Goal: Information Seeking & Learning: Learn about a topic

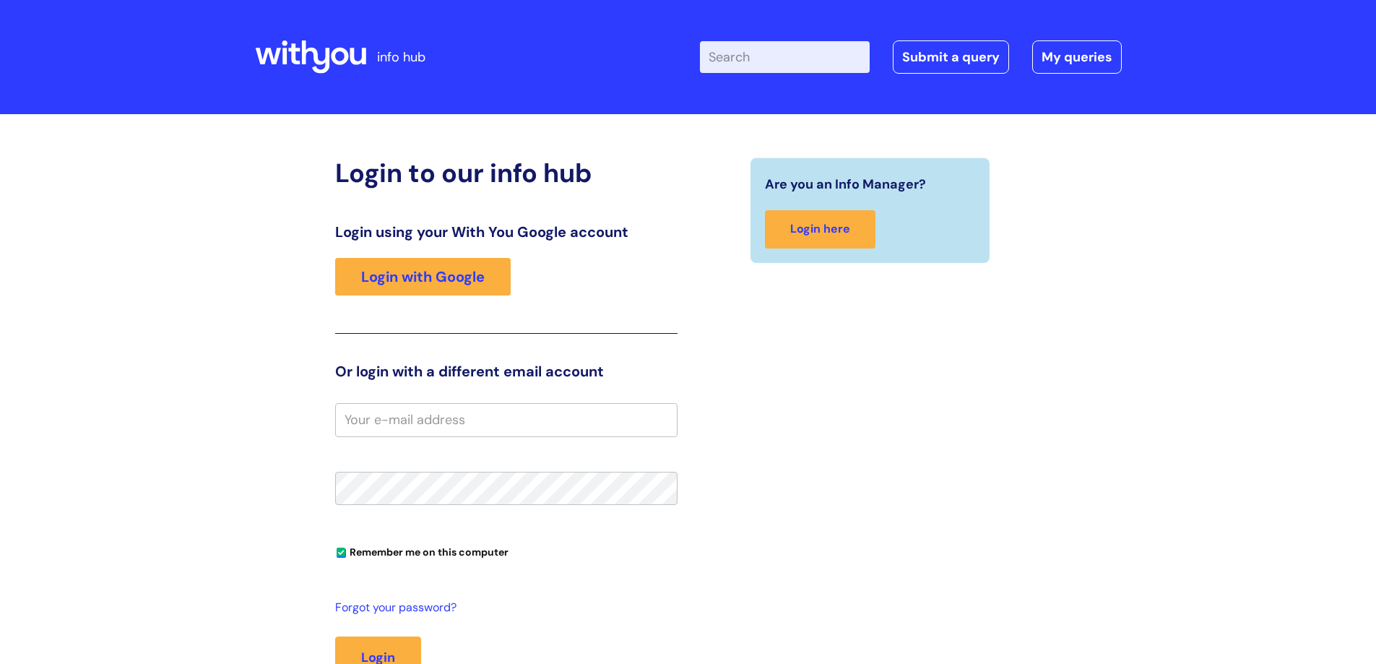
click at [412, 248] on div "Login using your With You Google account Login with Google" at bounding box center [506, 278] width 342 height 111
click at [415, 284] on link "Login with Google" at bounding box center [423, 277] width 176 height 38
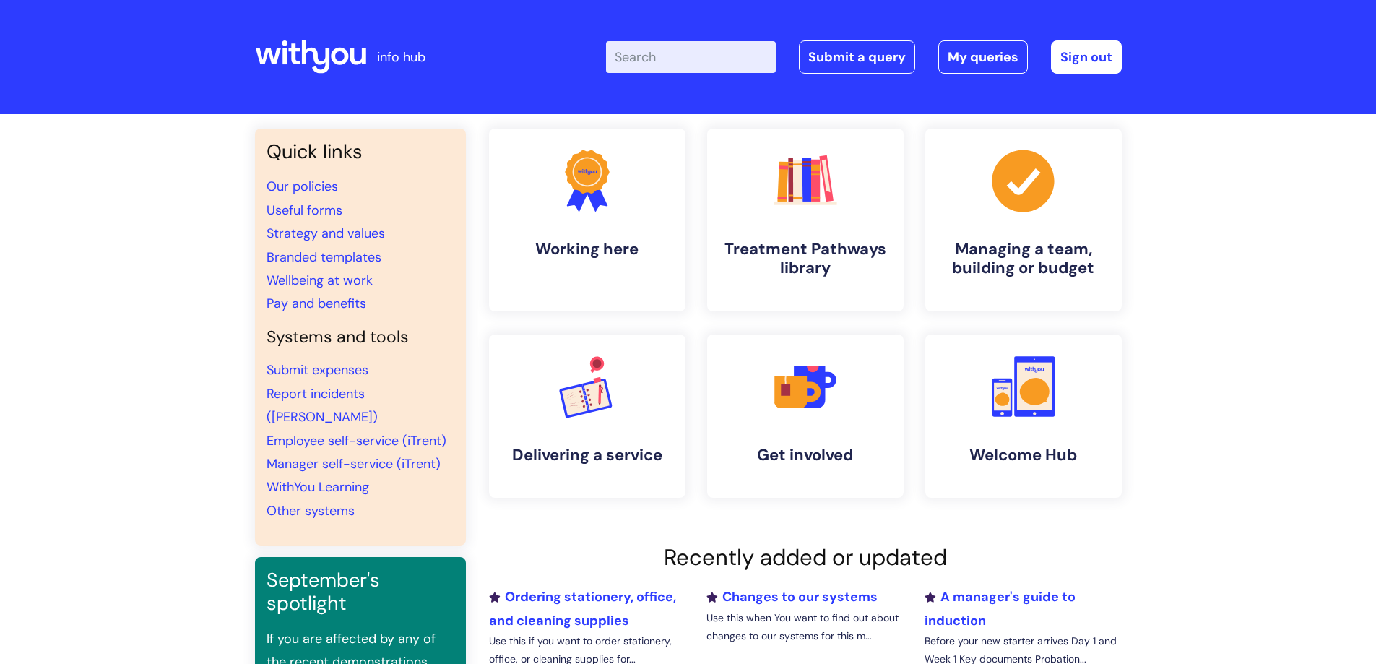
click at [671, 51] on input "Enter your search term here..." at bounding box center [691, 57] width 170 height 32
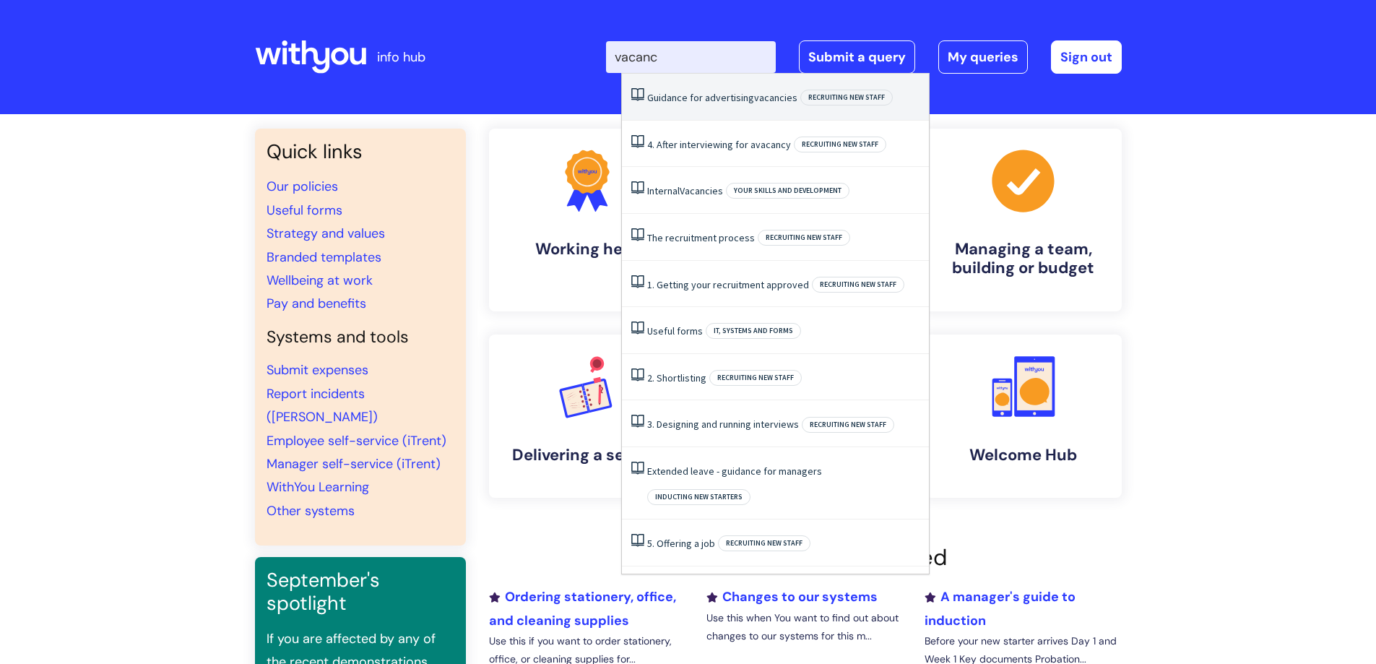
type input "vacan"
click at [704, 94] on span "Vacancies" at bounding box center [701, 97] width 43 height 13
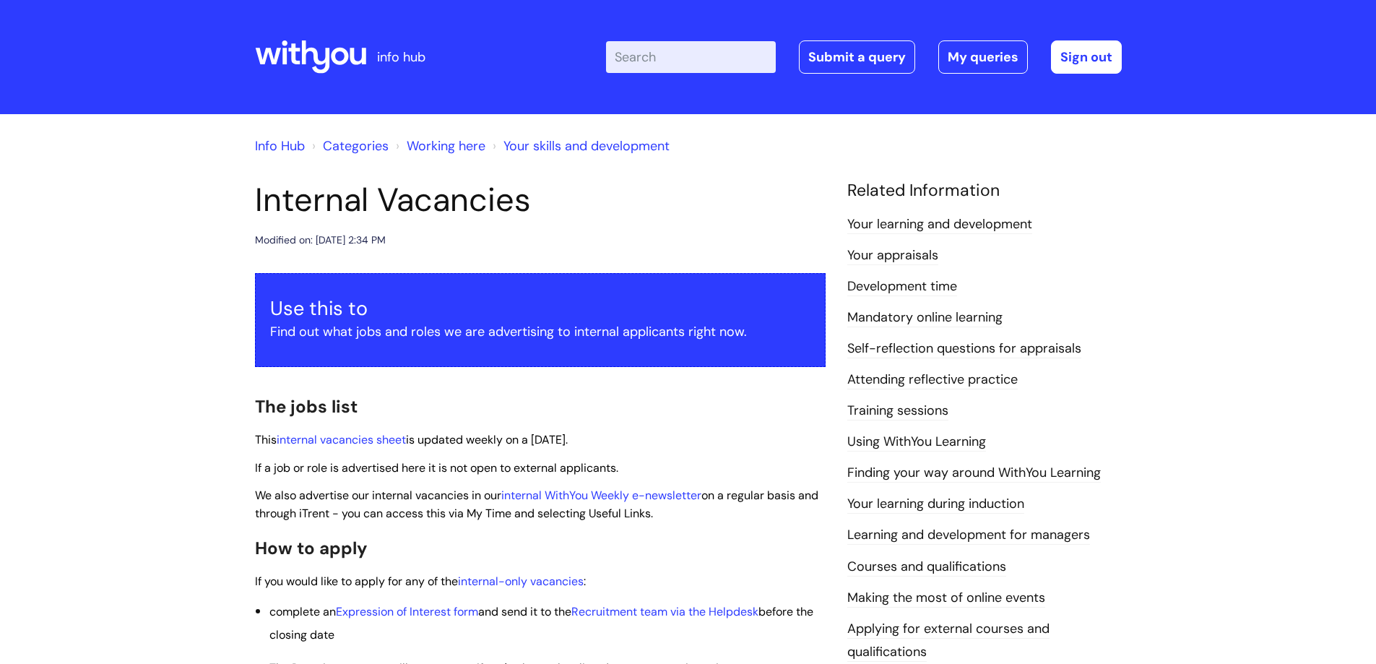
scroll to position [96, 0]
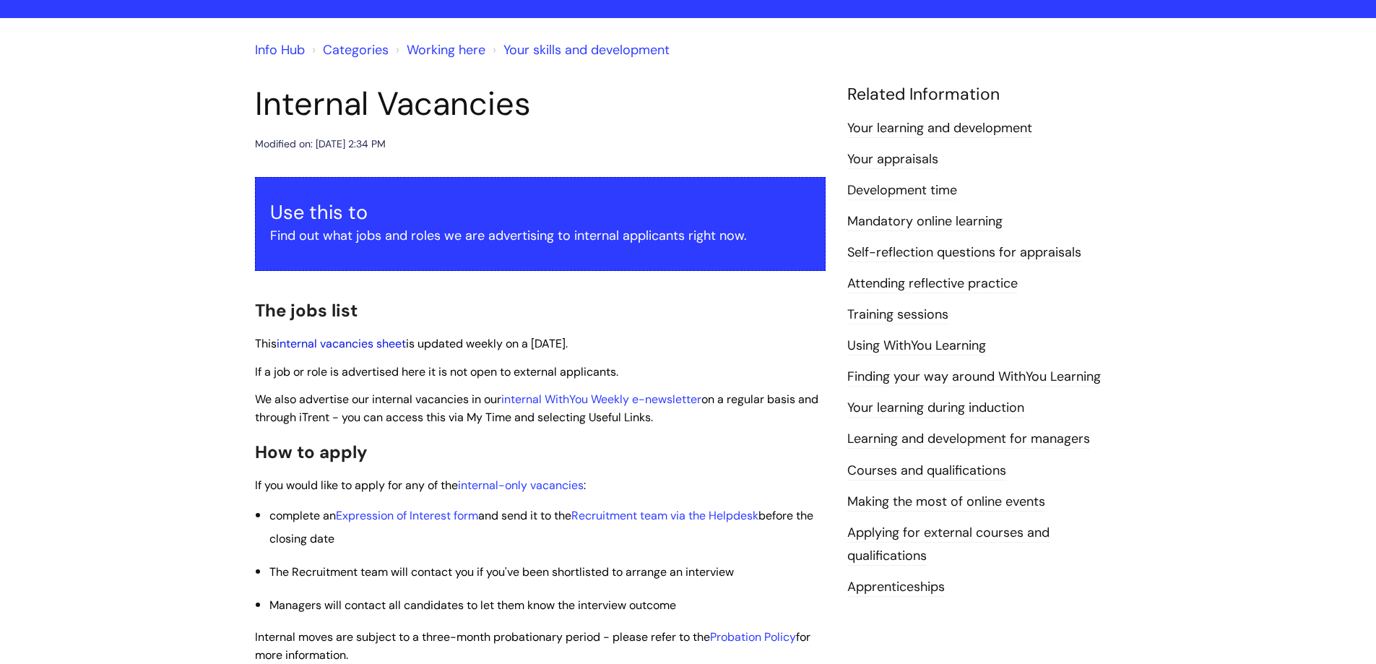
click at [334, 346] on link "internal vacancies sheet" at bounding box center [341, 343] width 129 height 15
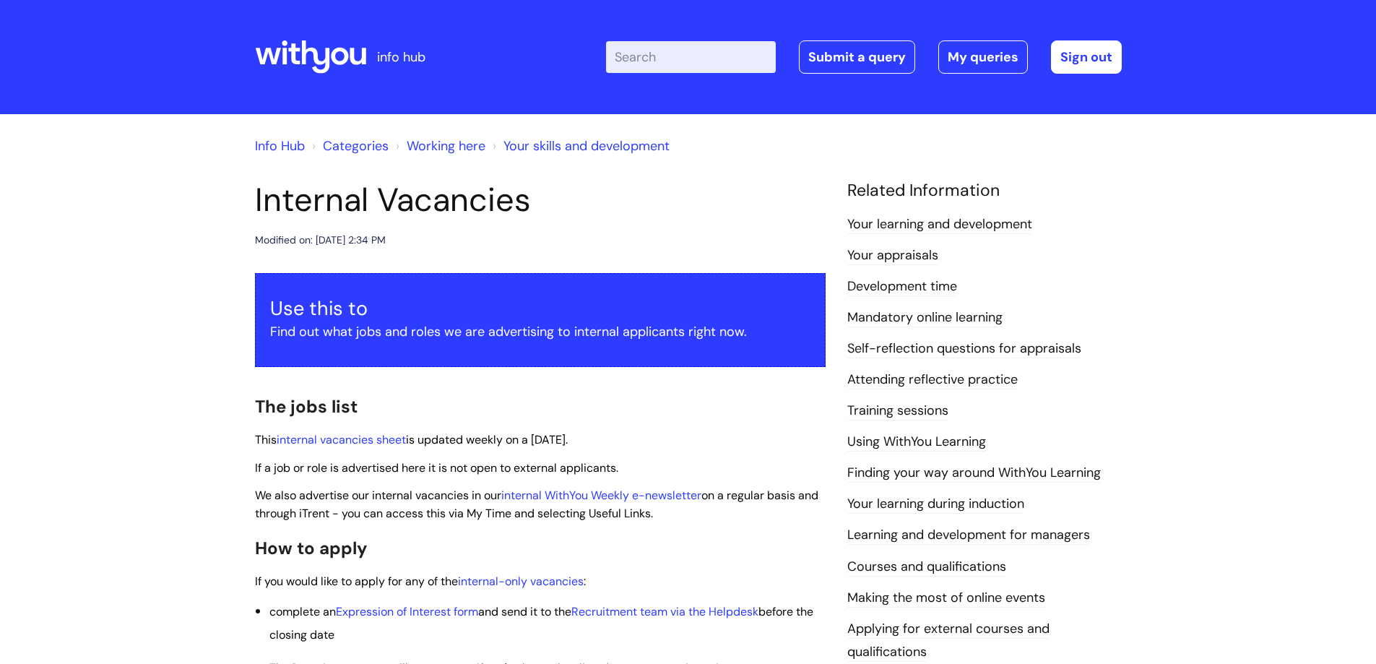
click at [657, 62] on input "Enter your search term here..." at bounding box center [691, 57] width 170 height 32
type input "web"
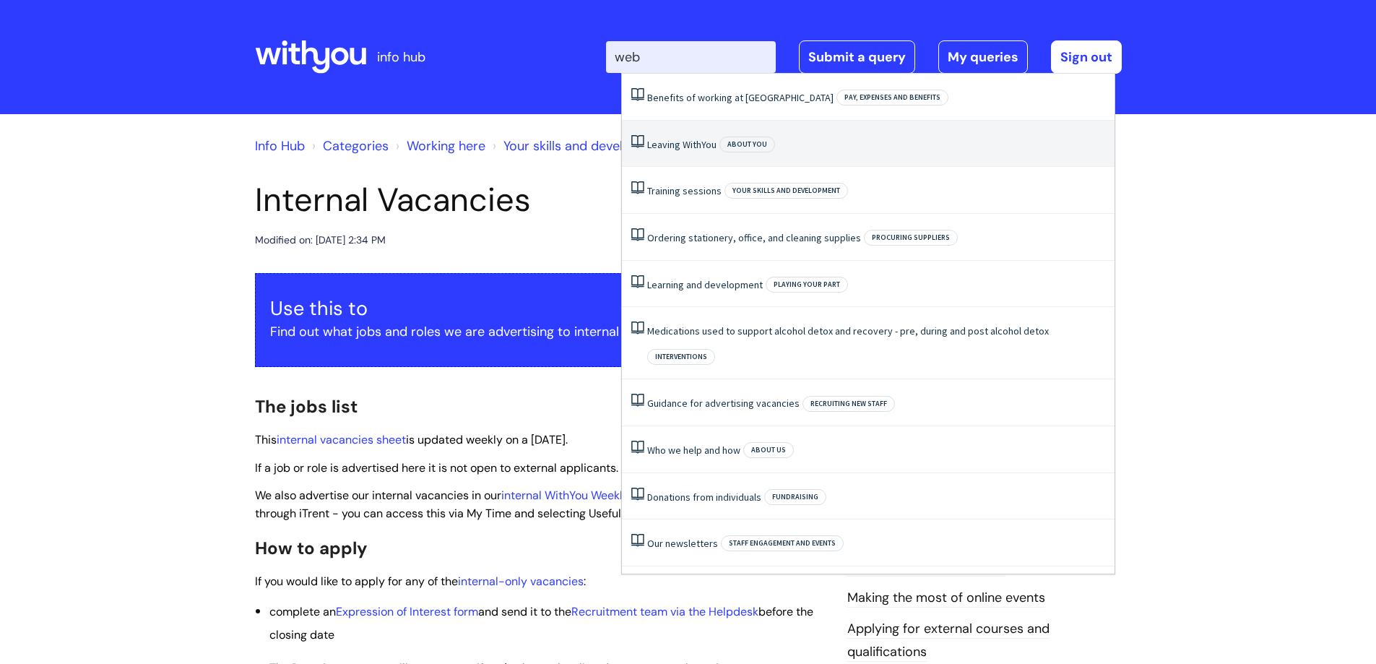
click at [678, 147] on link "Leaving WithYou" at bounding box center [681, 144] width 69 height 13
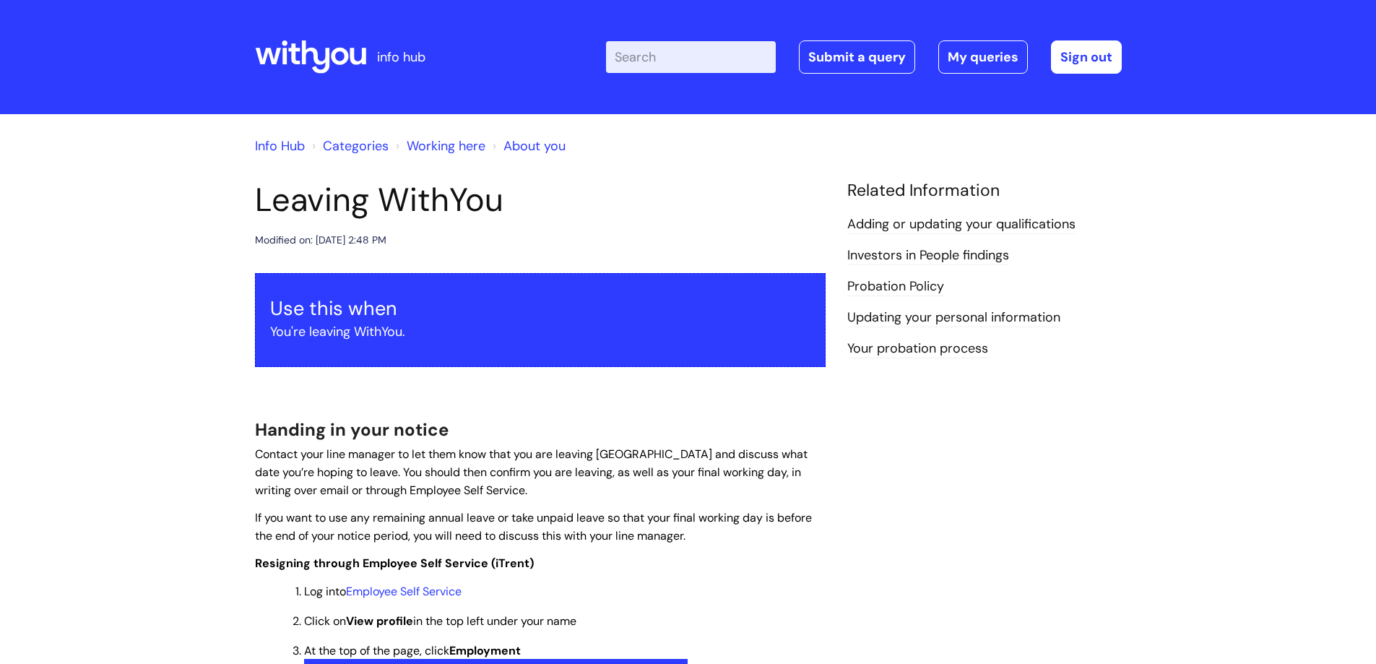
click at [674, 59] on input "Enter your search term here..." at bounding box center [691, 57] width 170 height 32
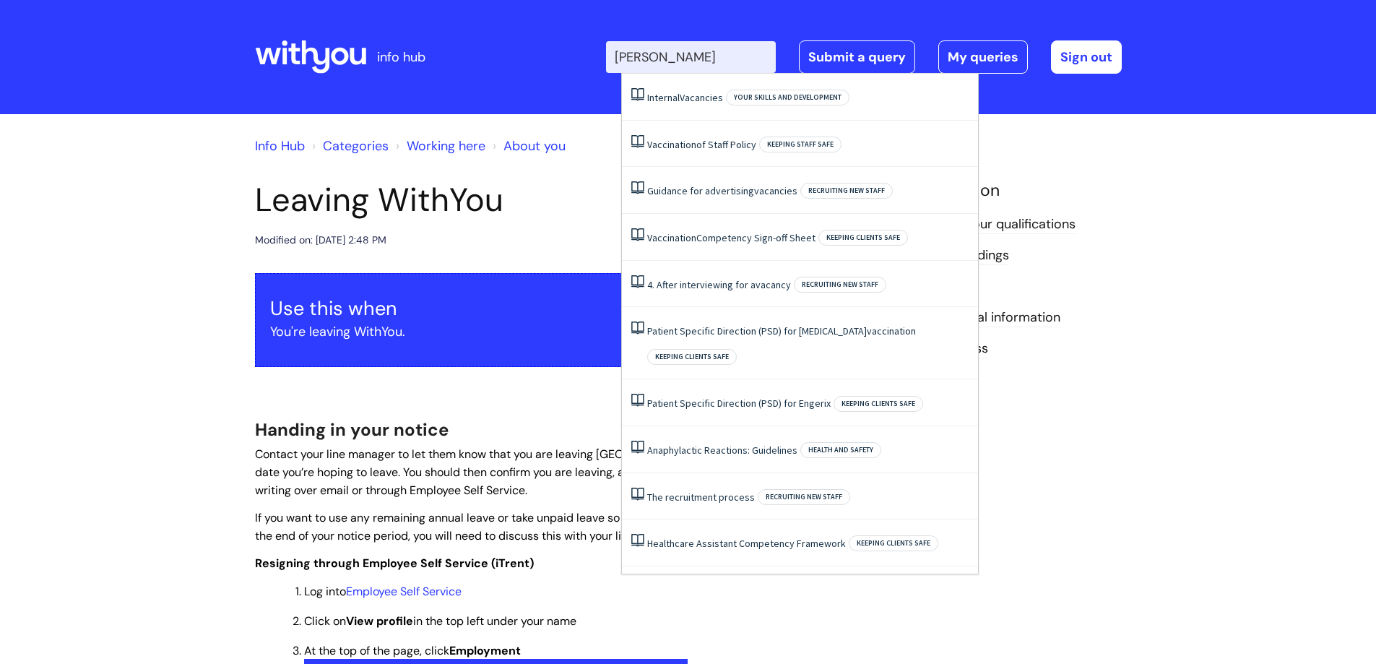
type input "vacan"
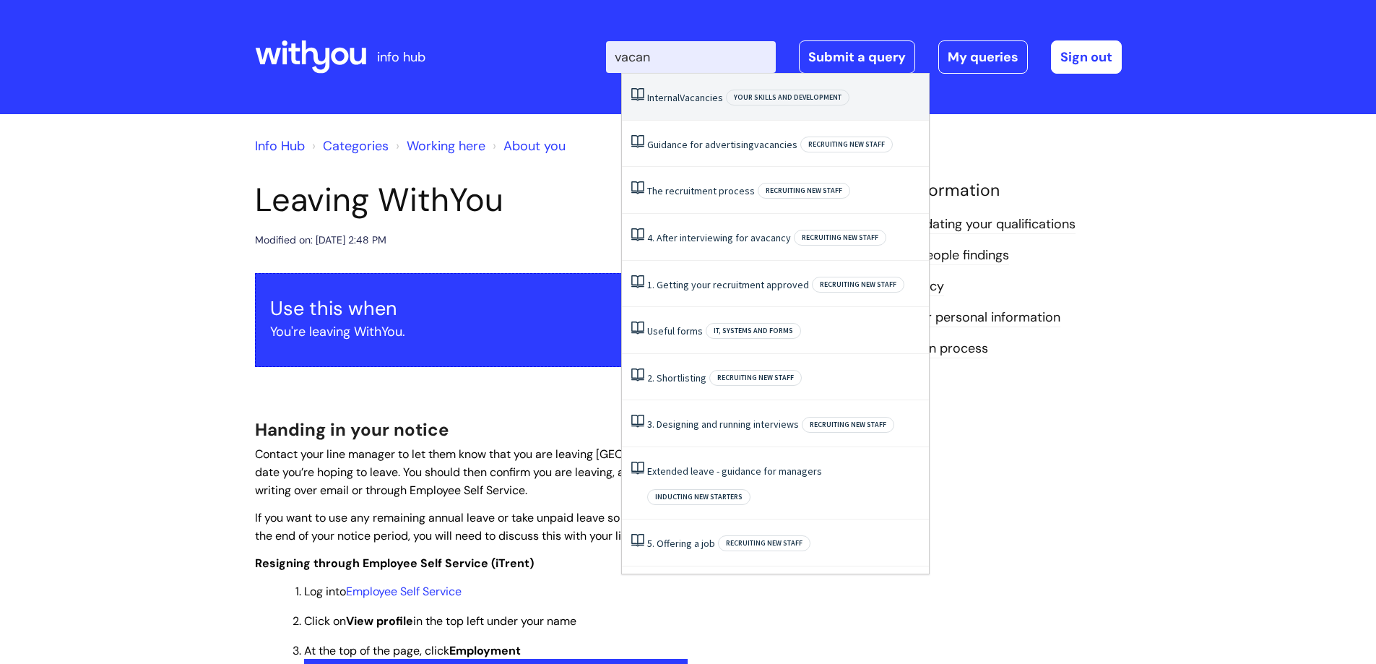
click at [772, 103] on span "Your skills and development" at bounding box center [788, 98] width 124 height 16
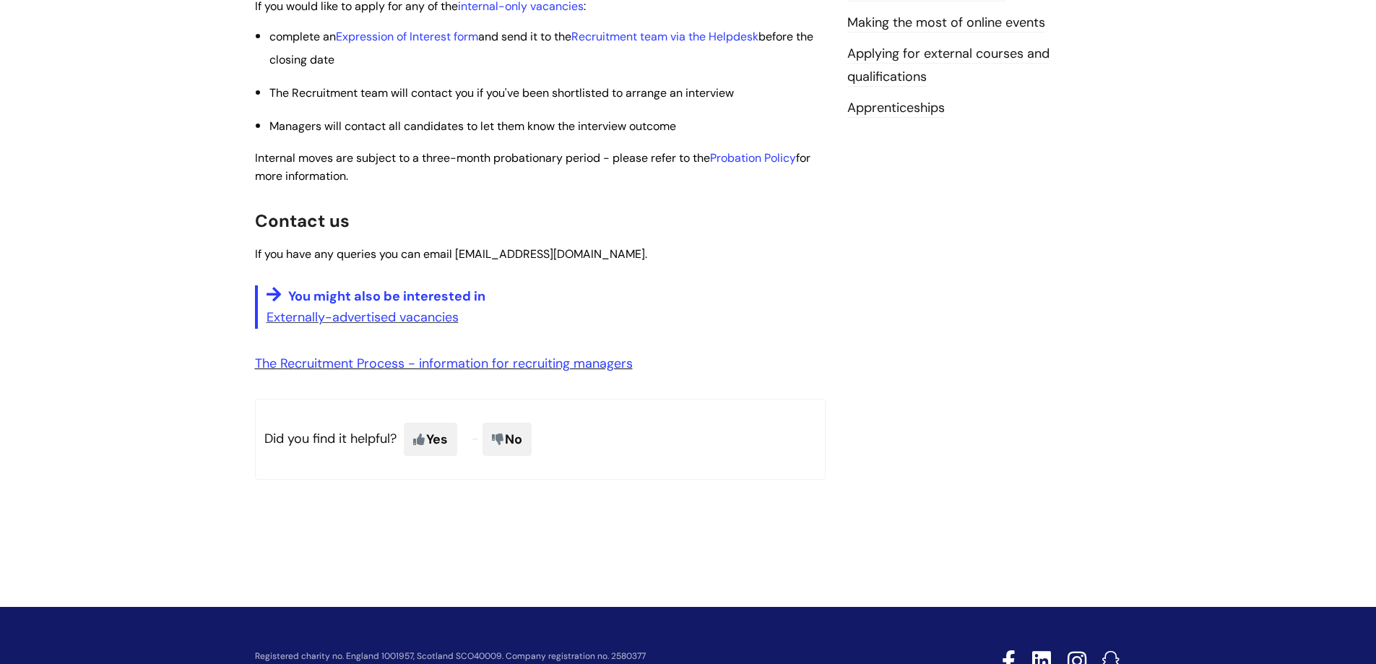
scroll to position [578, 0]
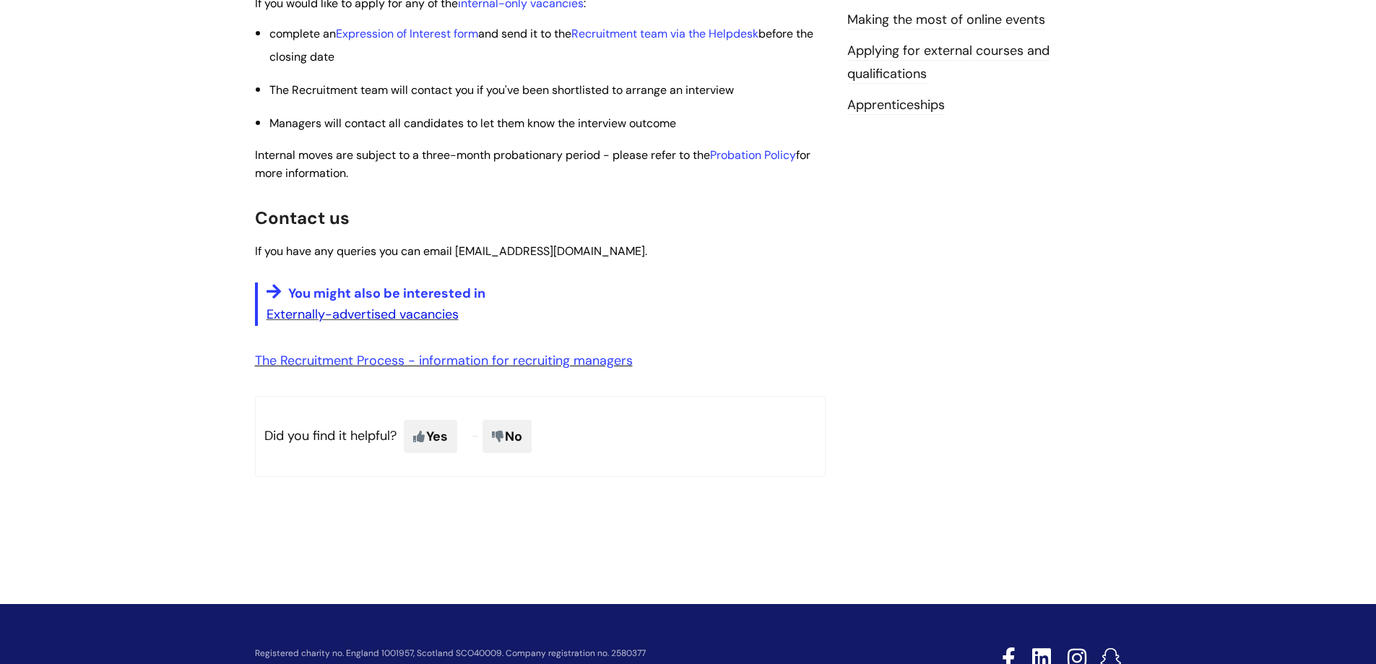
click at [436, 319] on link "Externally-advertised vacancies" at bounding box center [363, 314] width 192 height 17
